Goal: Task Accomplishment & Management: Use online tool/utility

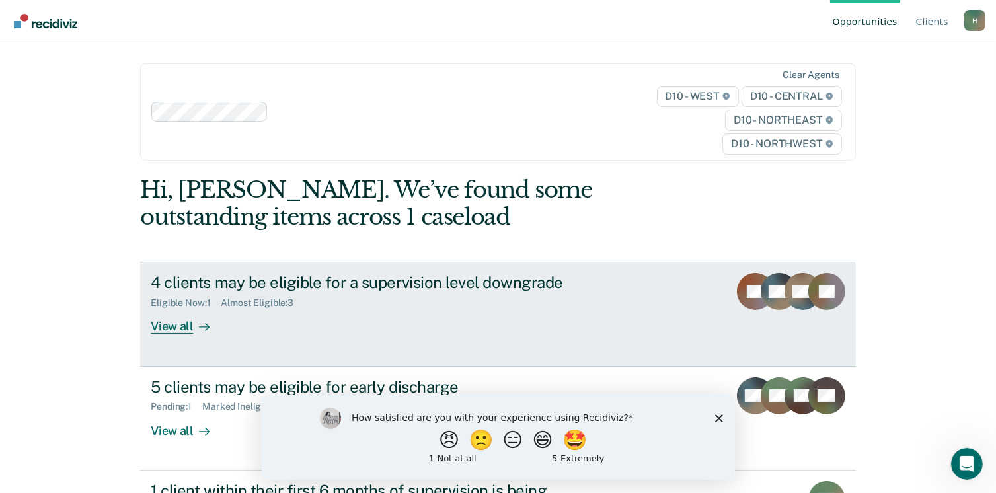
click at [172, 332] on div "View all" at bounding box center [188, 322] width 74 height 26
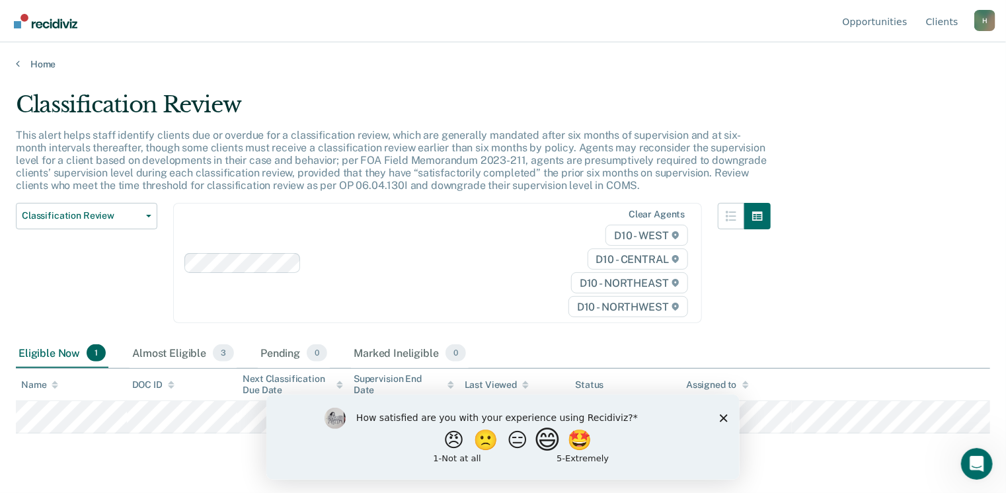
click at [561, 442] on button "😄" at bounding box center [548, 439] width 31 height 26
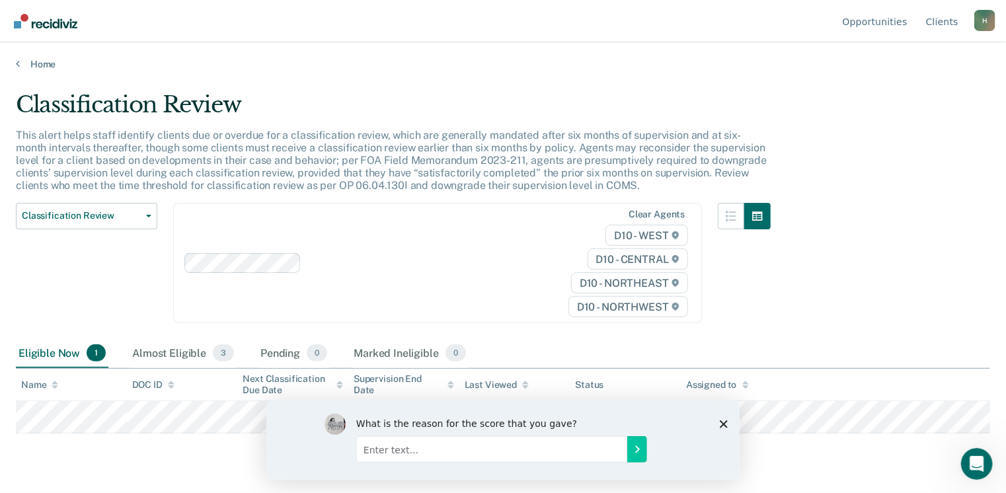
click at [723, 424] on polygon "Close survey" at bounding box center [723, 424] width 8 height 8
